Goal: Information Seeking & Learning: Check status

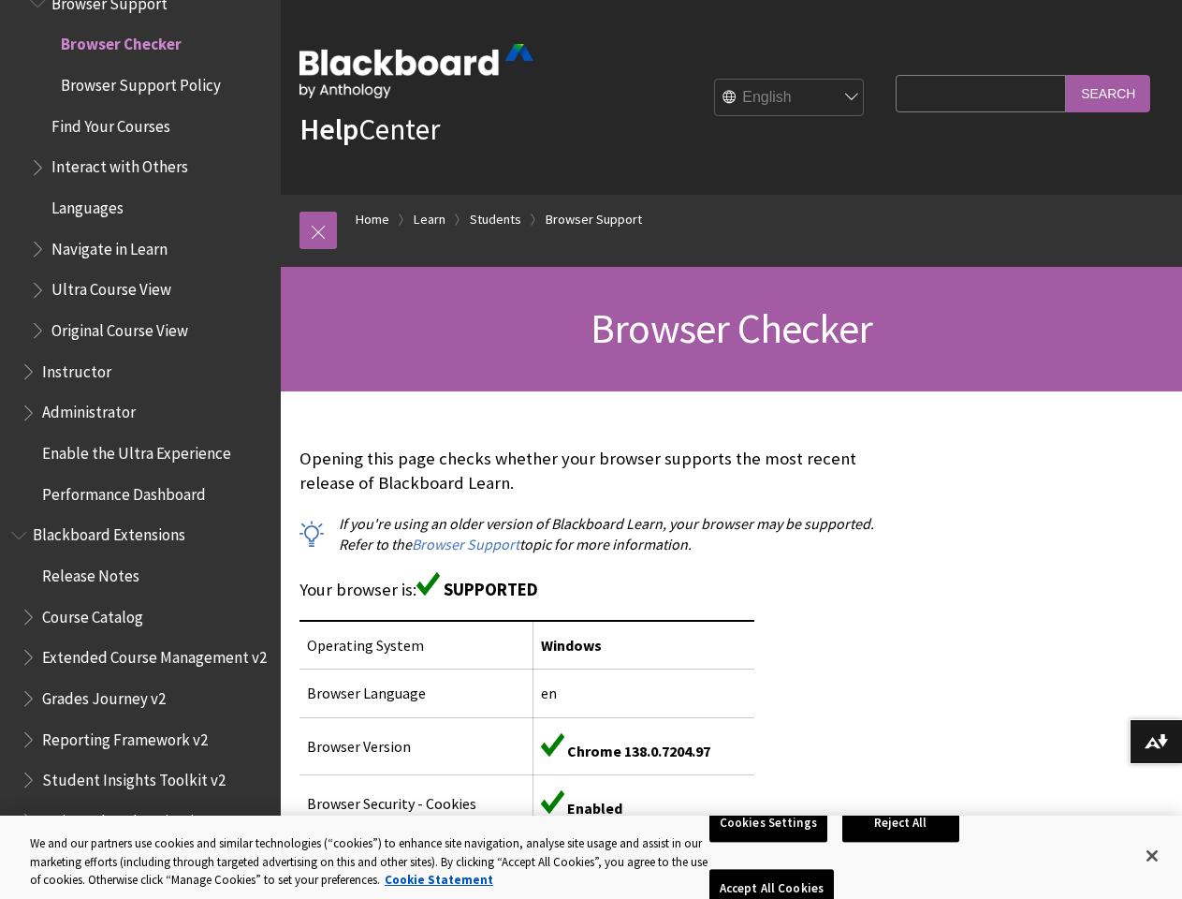
click at [591, 449] on p "Opening this page checks whether your browser supports the most recent release …" at bounding box center [593, 471] width 587 height 49
click at [318, 230] on link at bounding box center [318, 230] width 37 height 37
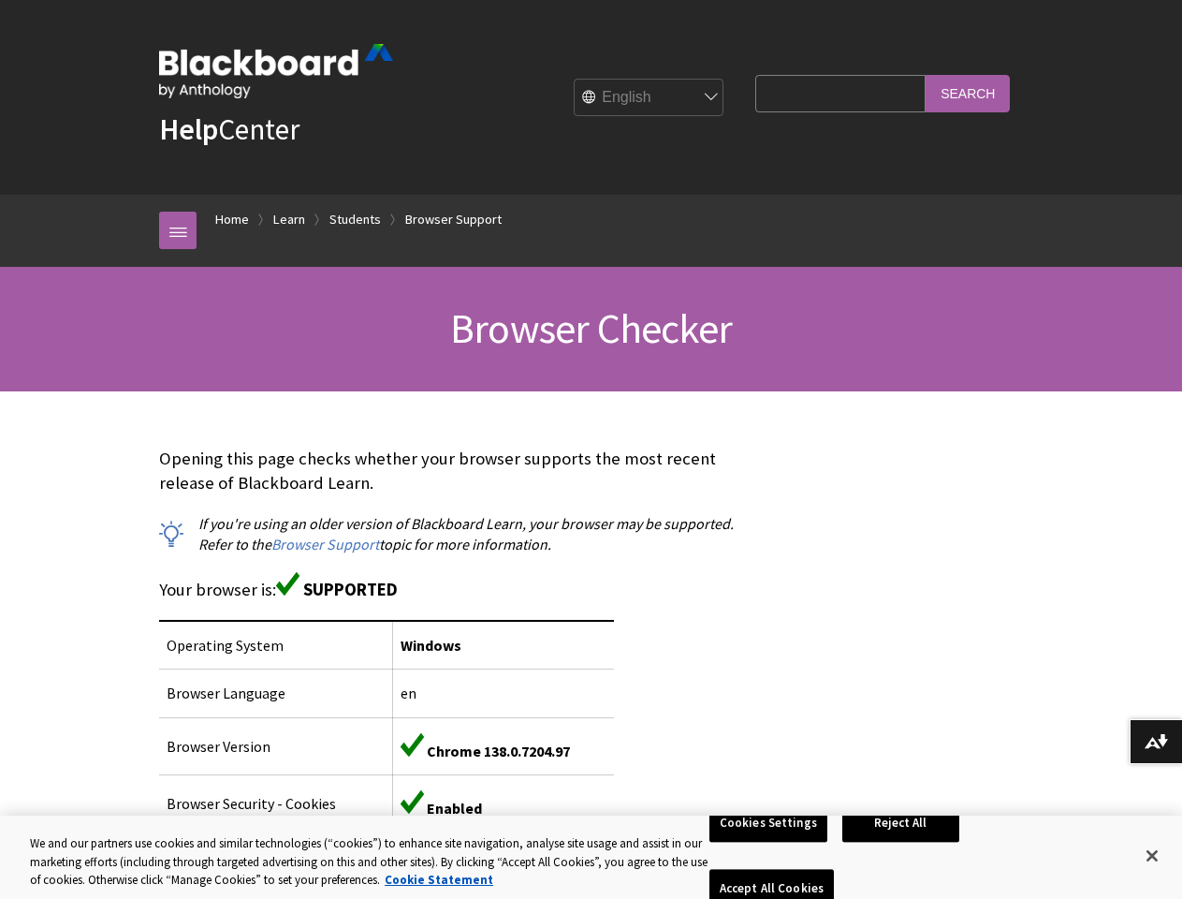
click at [132, 255] on div "Breadcrumb Home Learn Students Browser Support All Products Playlists Playlists…" at bounding box center [591, 231] width 1182 height 72
click at [1156, 741] on button "Download alternative formats ..." at bounding box center [1156, 741] width 52 height 45
click at [771, 843] on button "Cookies Settings" at bounding box center [769, 822] width 118 height 39
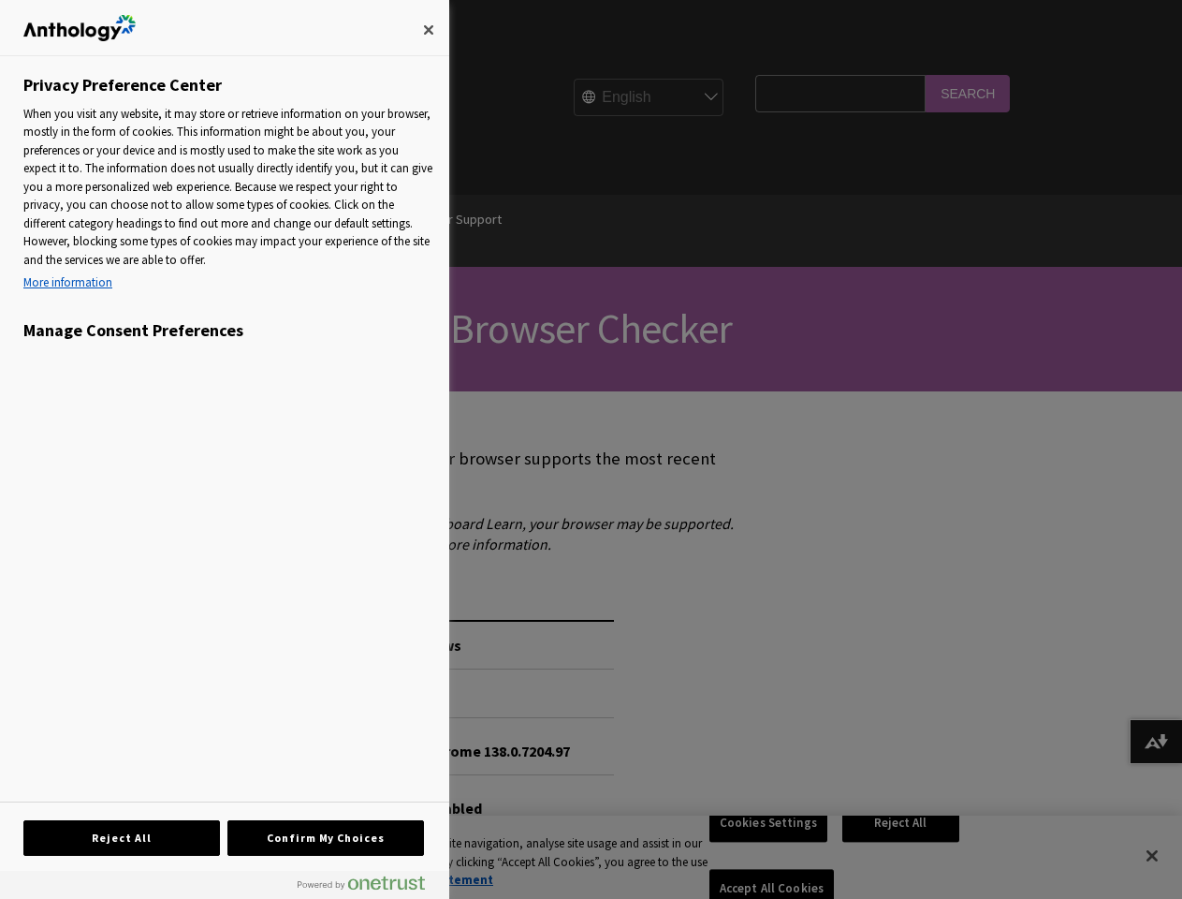
click at [904, 856] on div at bounding box center [591, 449] width 1182 height 899
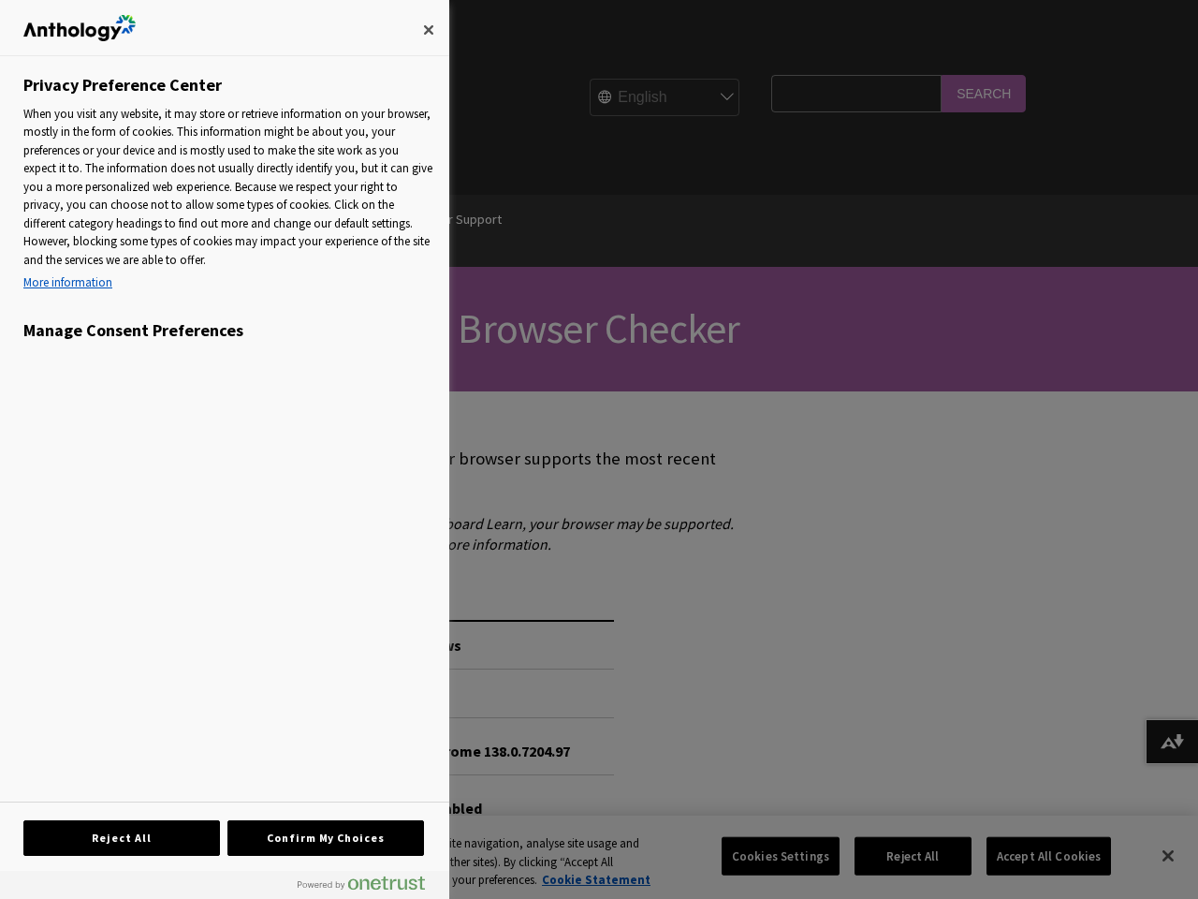
click at [1036, 856] on div at bounding box center [599, 449] width 1198 height 899
click at [1152, 856] on div at bounding box center [599, 449] width 1198 height 899
